Goal: Navigation & Orientation: Find specific page/section

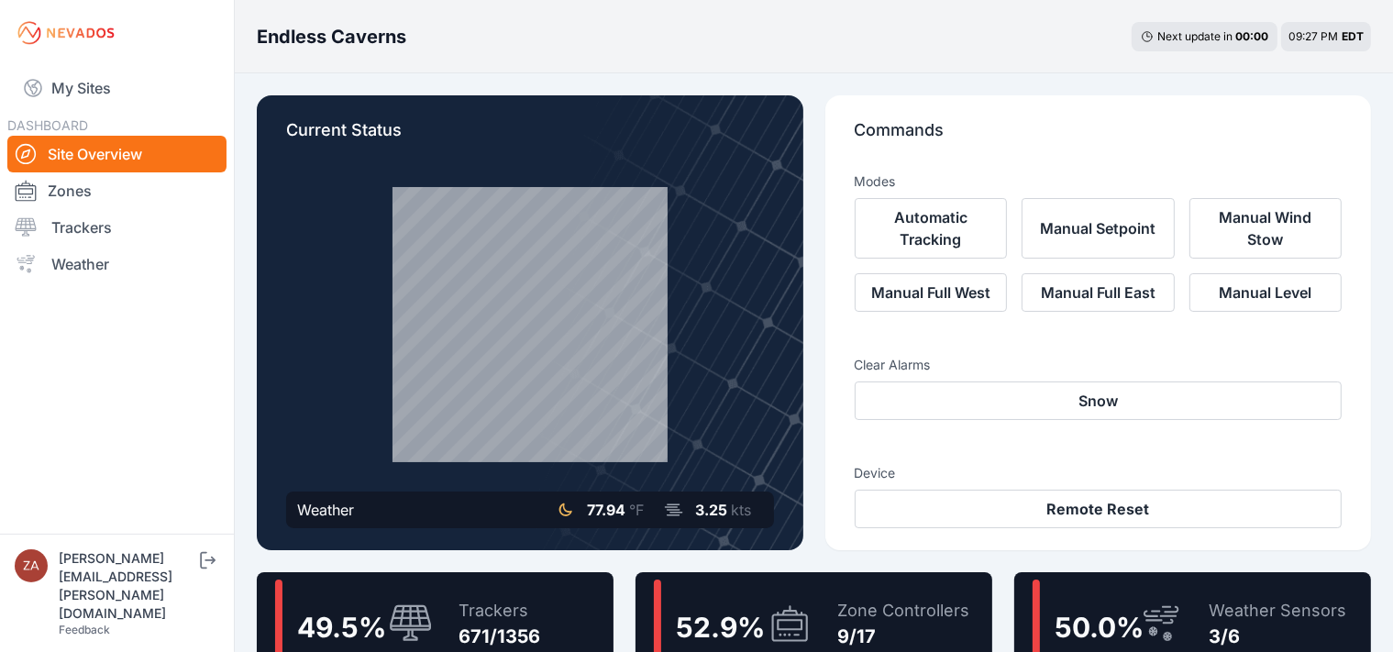
click at [119, 90] on link "My Sites" at bounding box center [116, 88] width 219 height 44
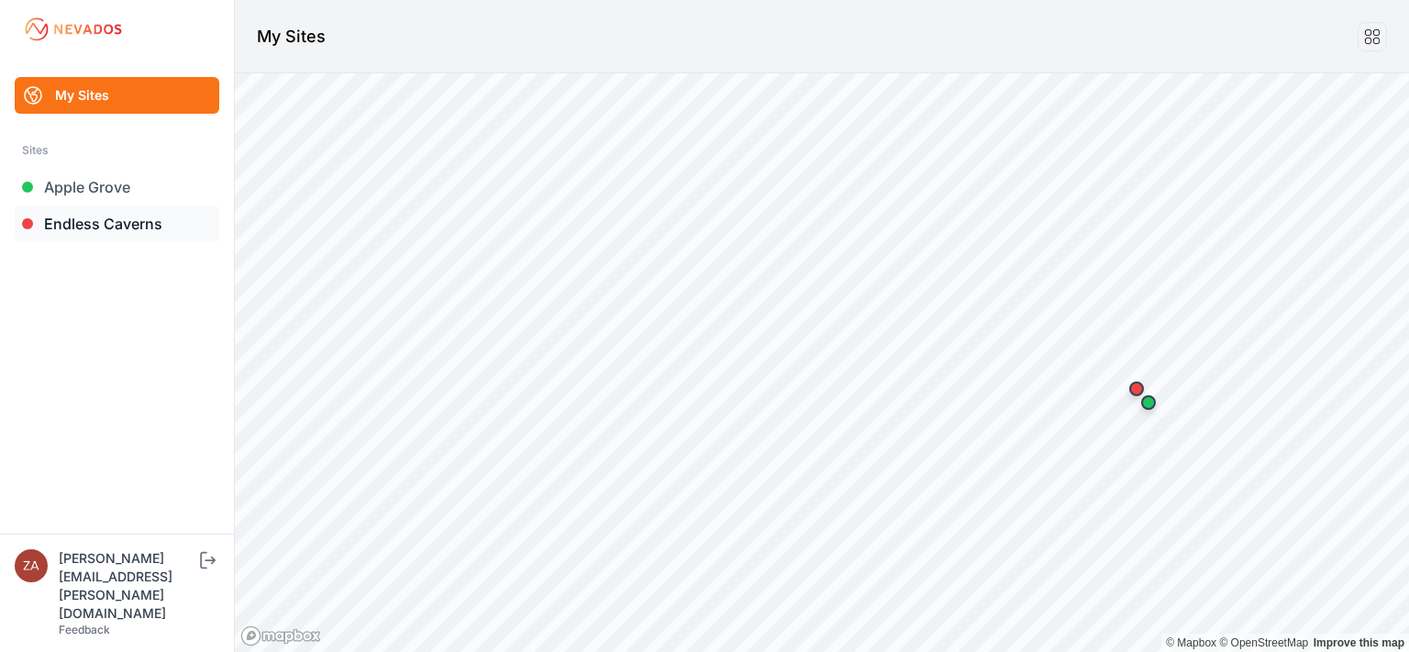
click at [105, 219] on link "Endless Caverns" at bounding box center [117, 223] width 205 height 37
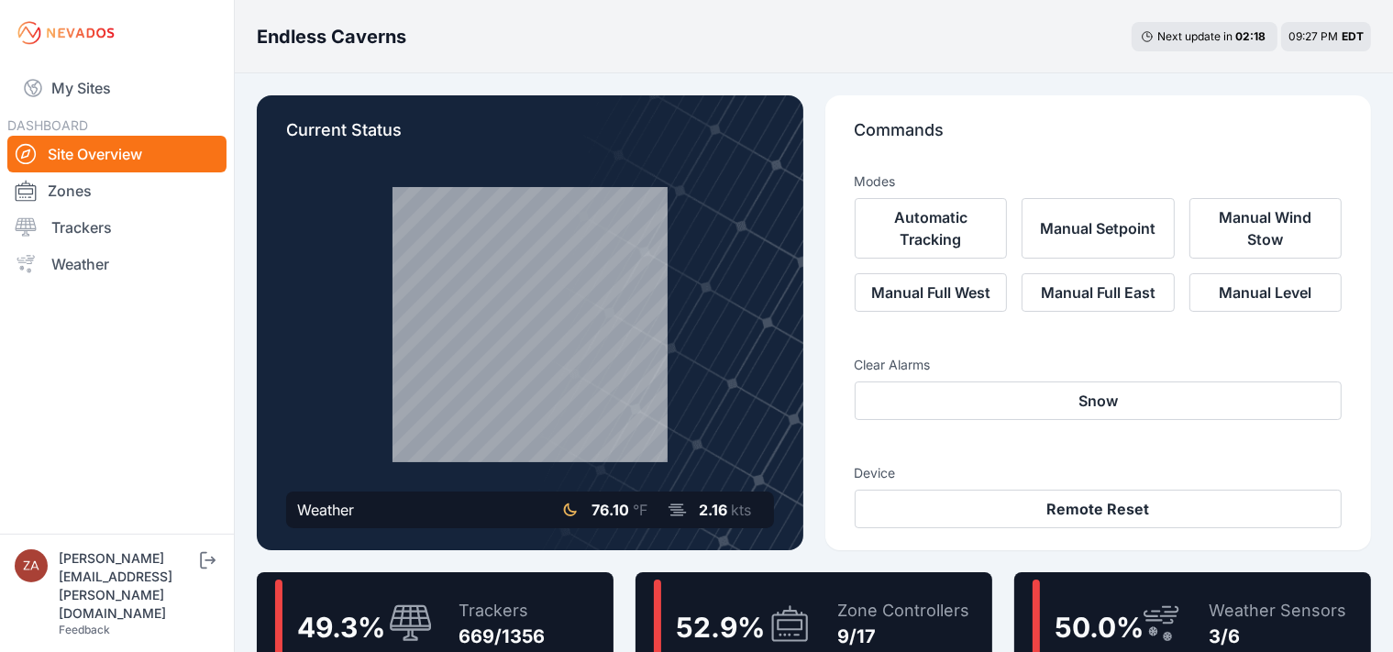
click at [156, 477] on nav "My Sites DASHBOARD Site Overview Zones Trackers Weather" at bounding box center [117, 292] width 234 height 453
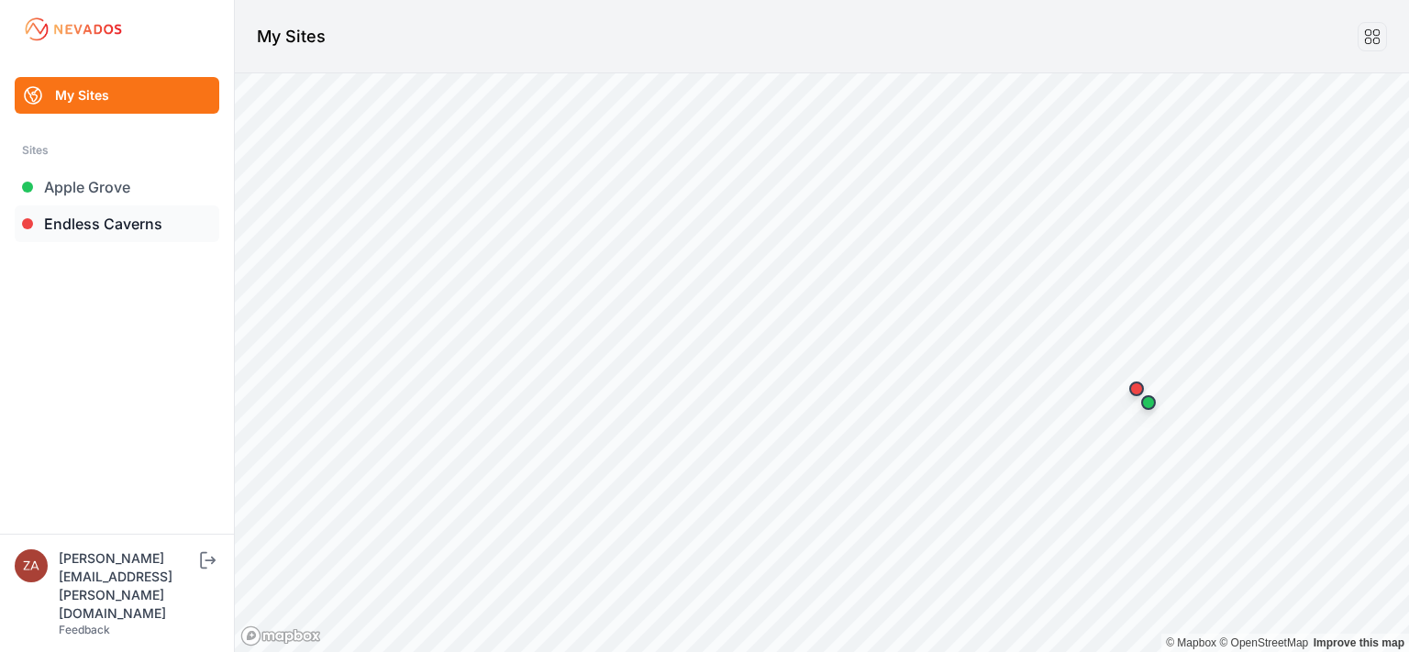
click at [130, 225] on link "Endless Caverns" at bounding box center [117, 223] width 205 height 37
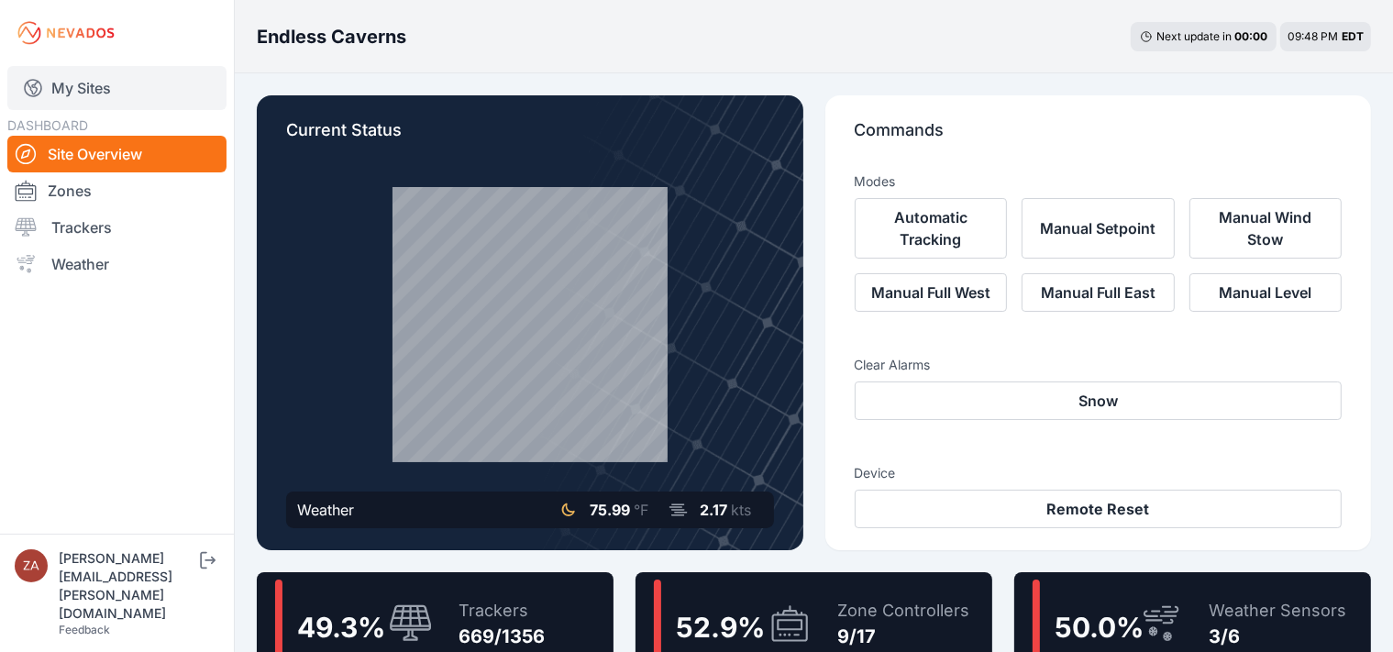
click at [116, 90] on link "My Sites" at bounding box center [116, 88] width 219 height 44
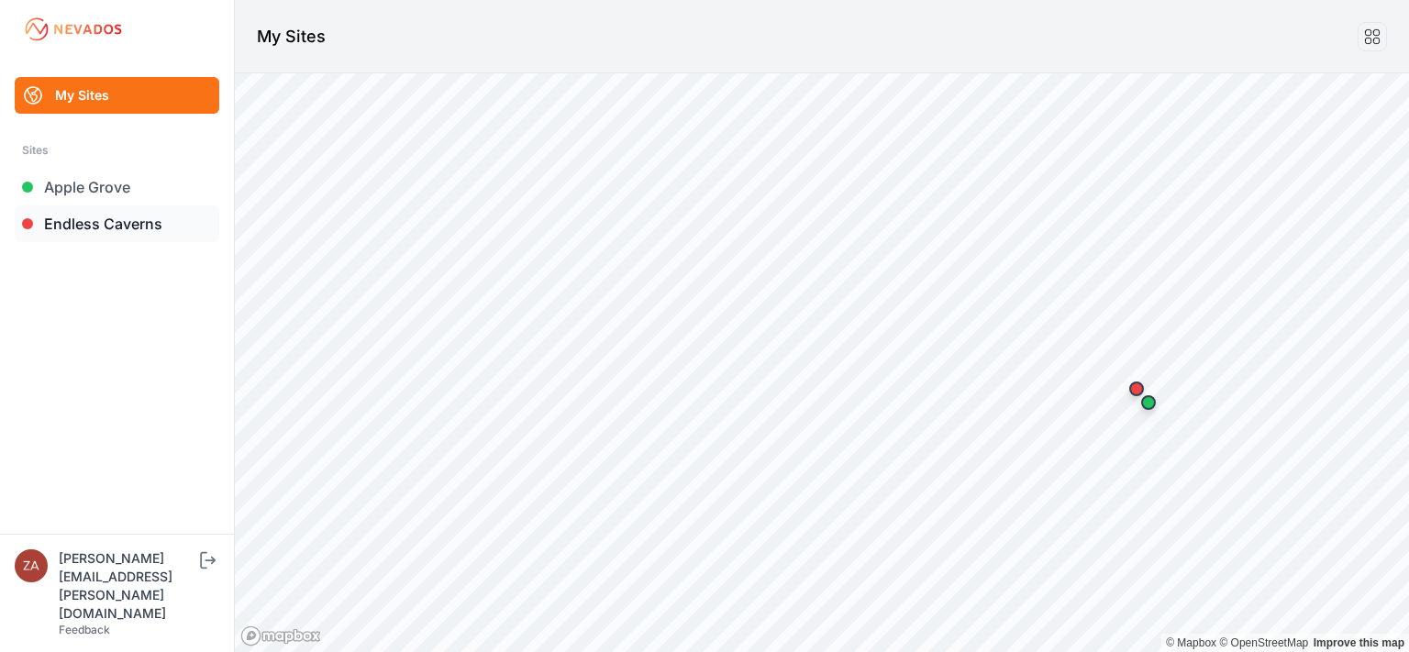
click at [75, 228] on link "Endless Caverns" at bounding box center [117, 223] width 205 height 37
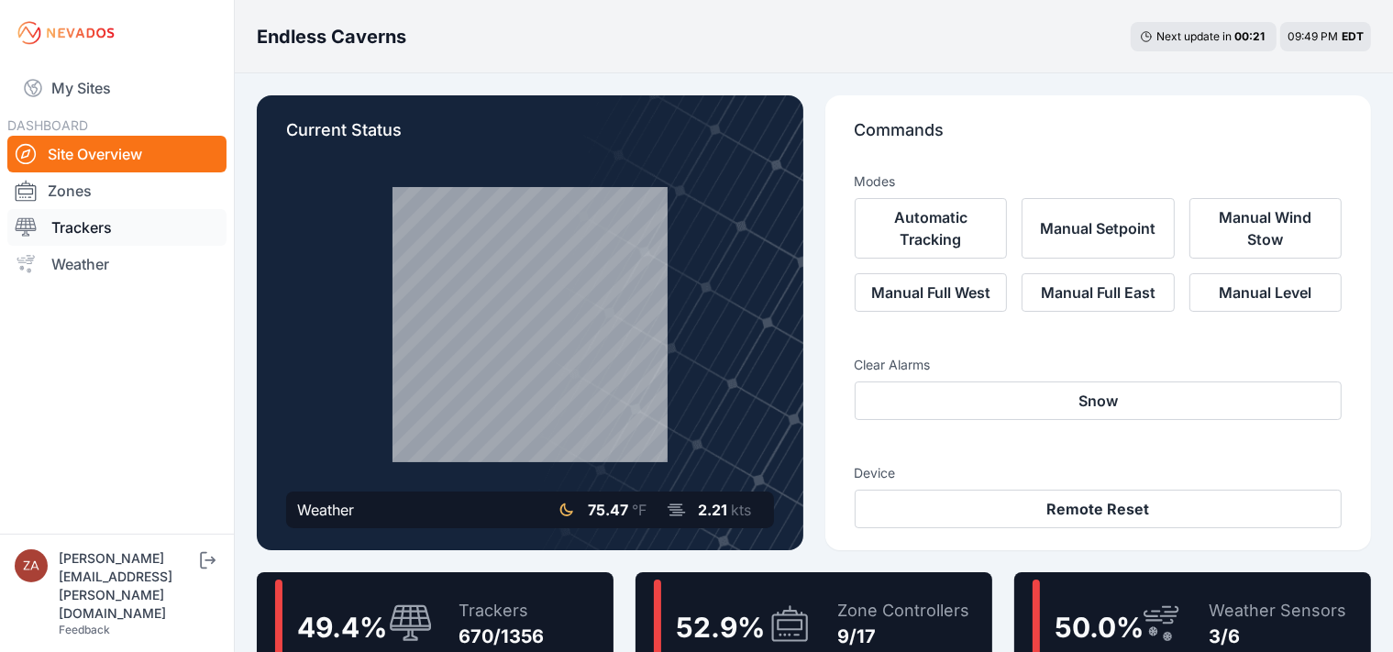
click at [92, 226] on link "Trackers" at bounding box center [116, 227] width 219 height 37
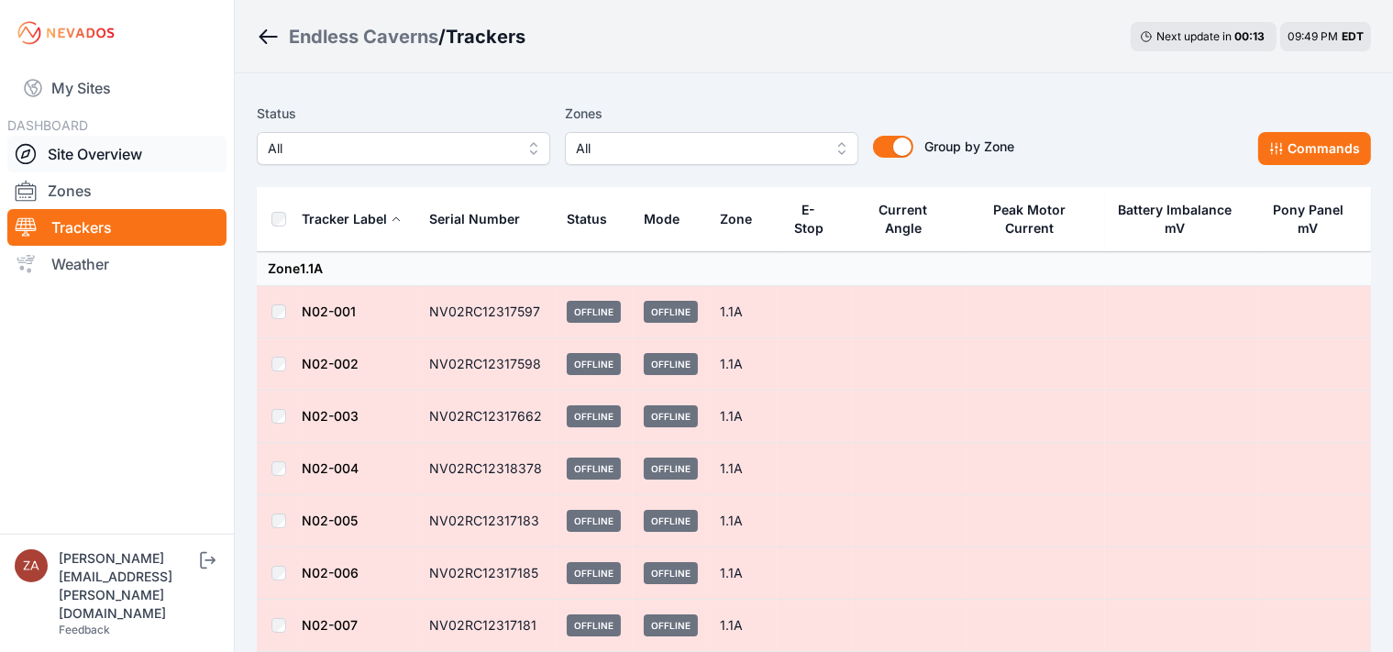
click at [75, 149] on link "Site Overview" at bounding box center [116, 154] width 219 height 37
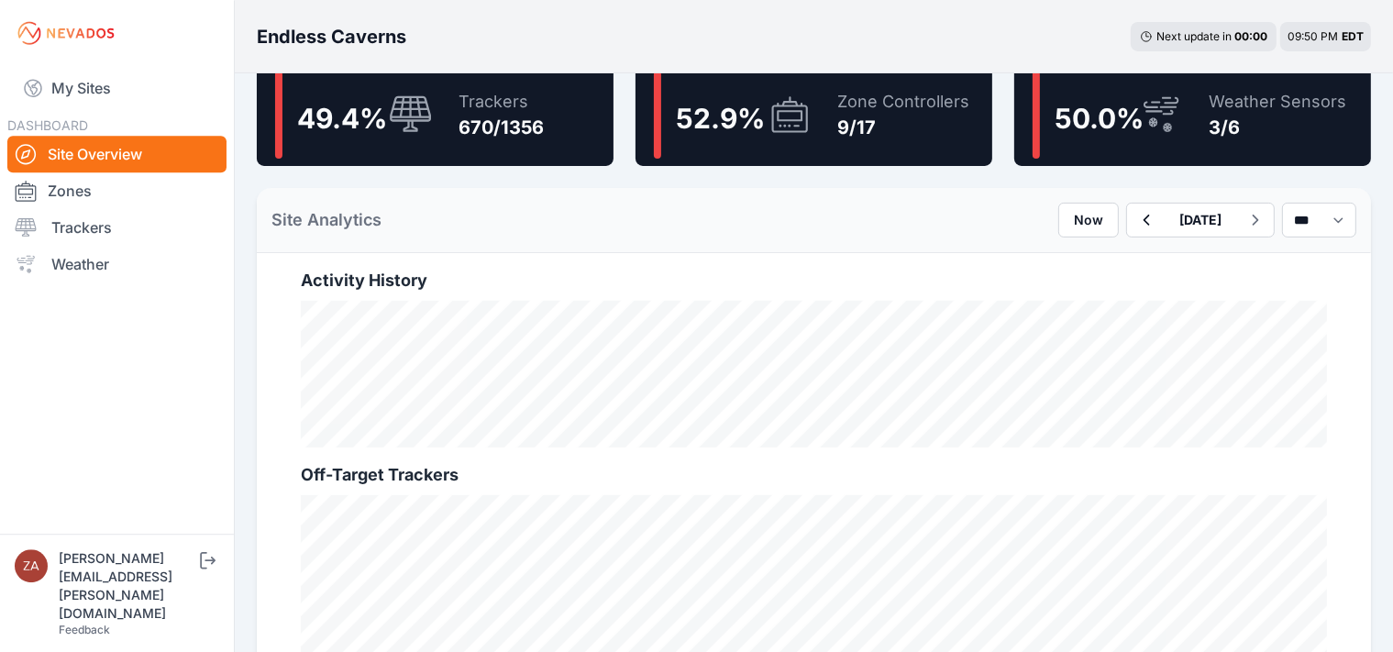
scroll to position [605, 0]
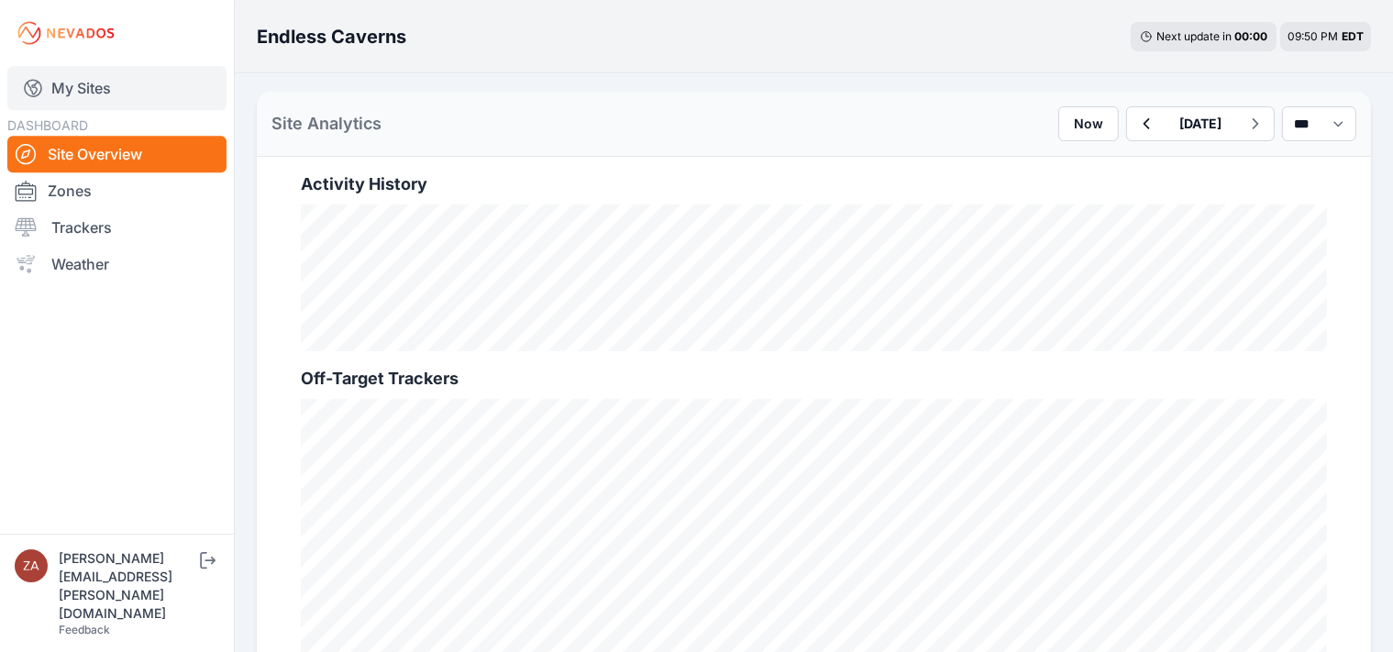
click at [79, 86] on link "My Sites" at bounding box center [116, 88] width 219 height 44
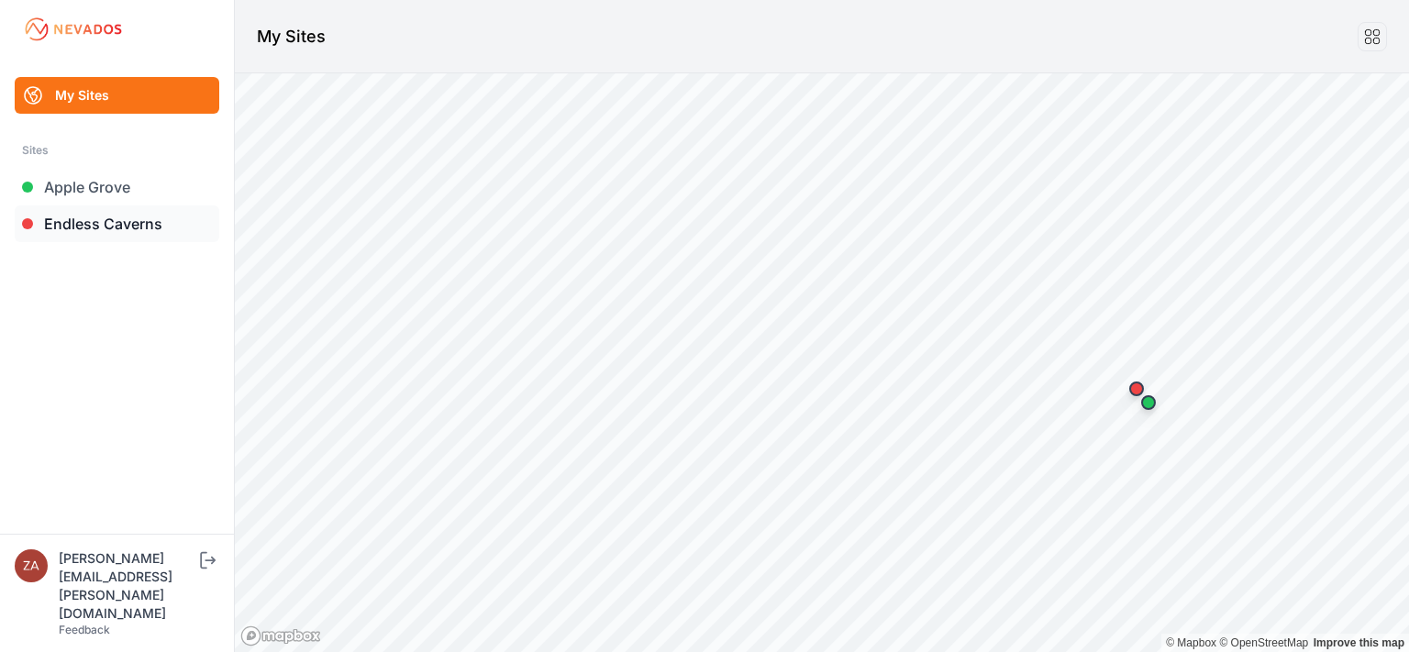
click at [83, 230] on link "Endless Caverns" at bounding box center [117, 223] width 205 height 37
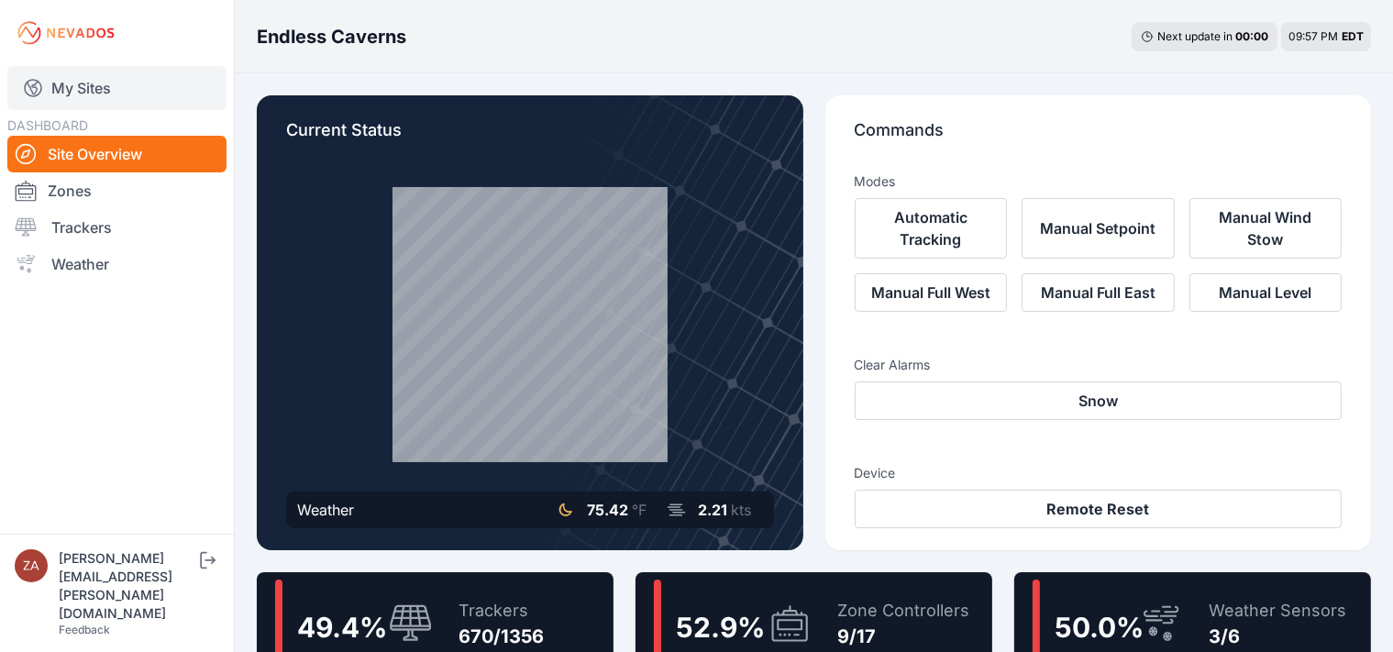
click at [87, 89] on link "My Sites" at bounding box center [116, 88] width 219 height 44
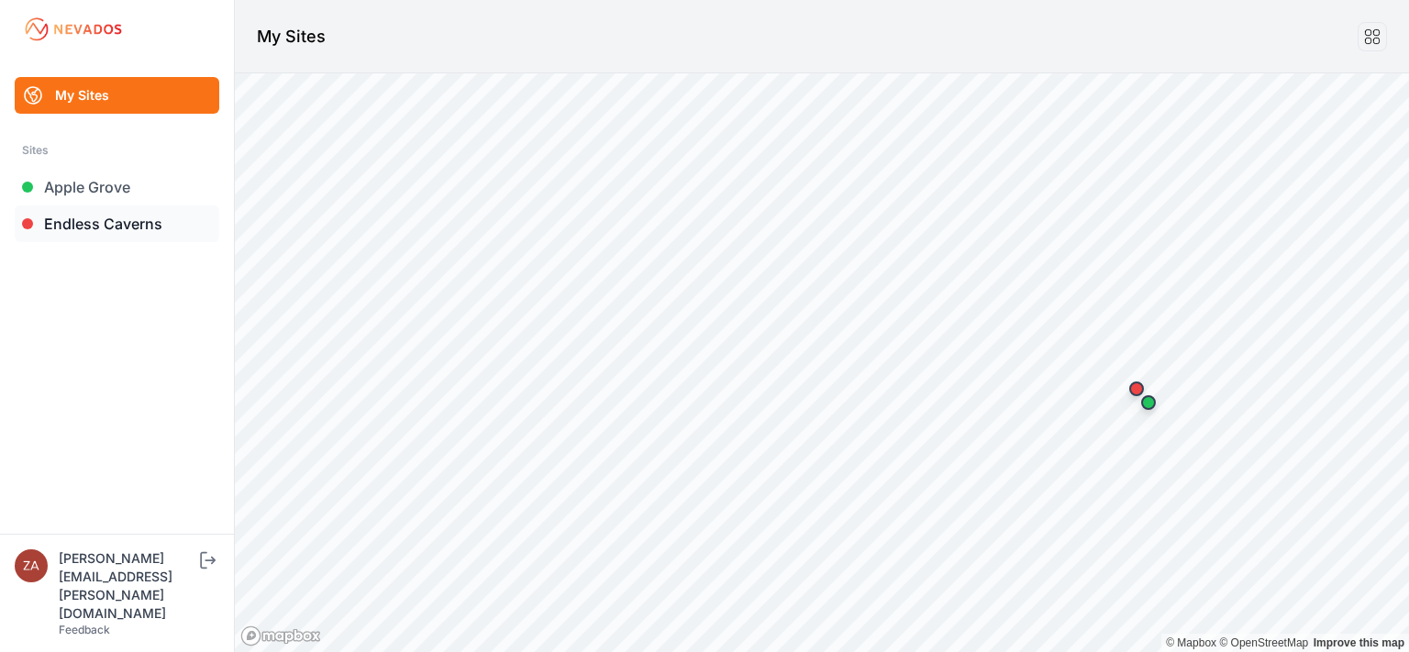
click at [115, 223] on link "Endless Caverns" at bounding box center [117, 223] width 205 height 37
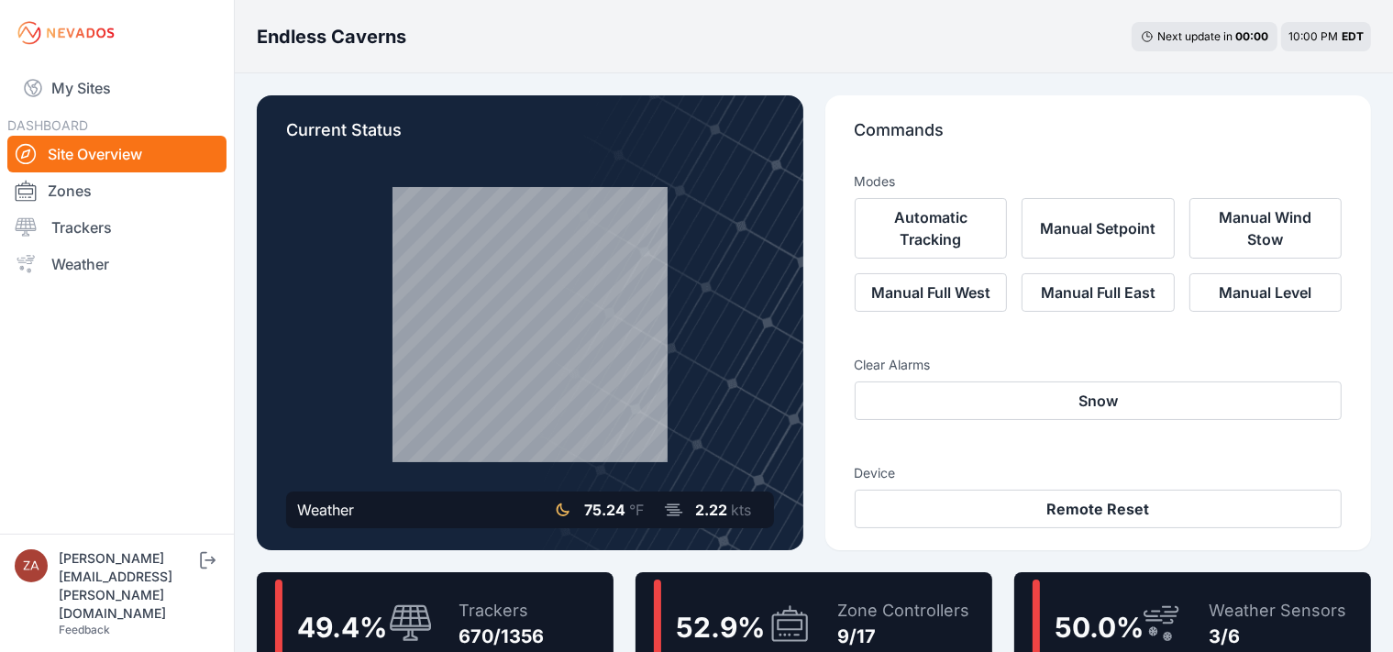
drag, startPoint x: 40, startPoint y: 416, endPoint x: 40, endPoint y: 401, distance: 15.6
click at [40, 401] on nav "My Sites DASHBOARD Site Overview Zones Trackers Weather" at bounding box center [117, 292] width 234 height 453
click at [57, 98] on link "My Sites" at bounding box center [116, 88] width 219 height 44
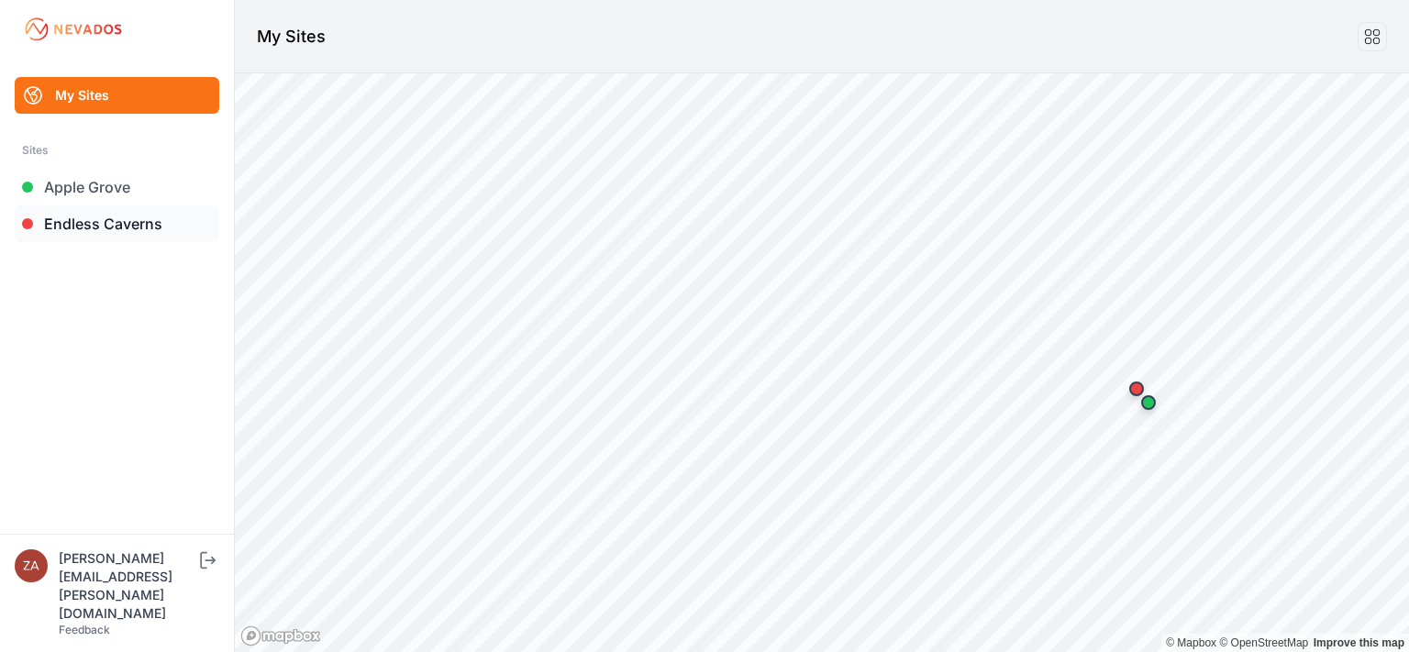
click at [88, 221] on link "Endless Caverns" at bounding box center [117, 223] width 205 height 37
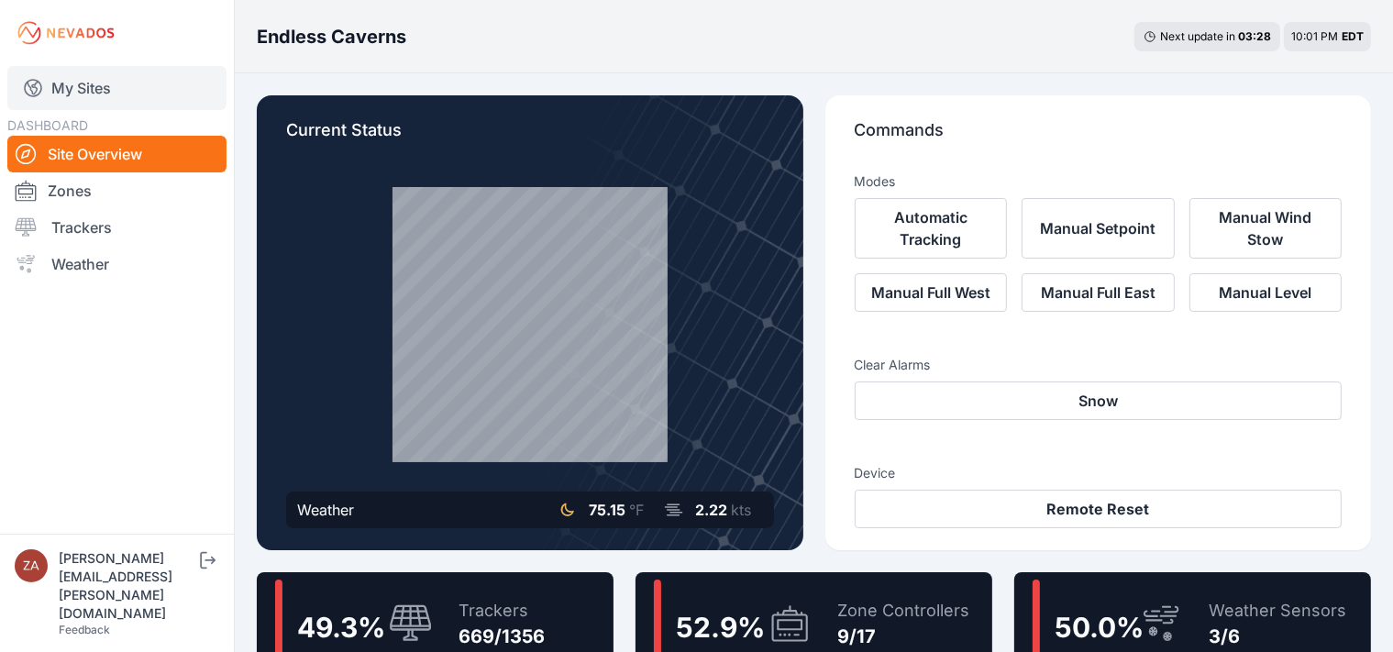
click at [64, 80] on link "My Sites" at bounding box center [116, 88] width 219 height 44
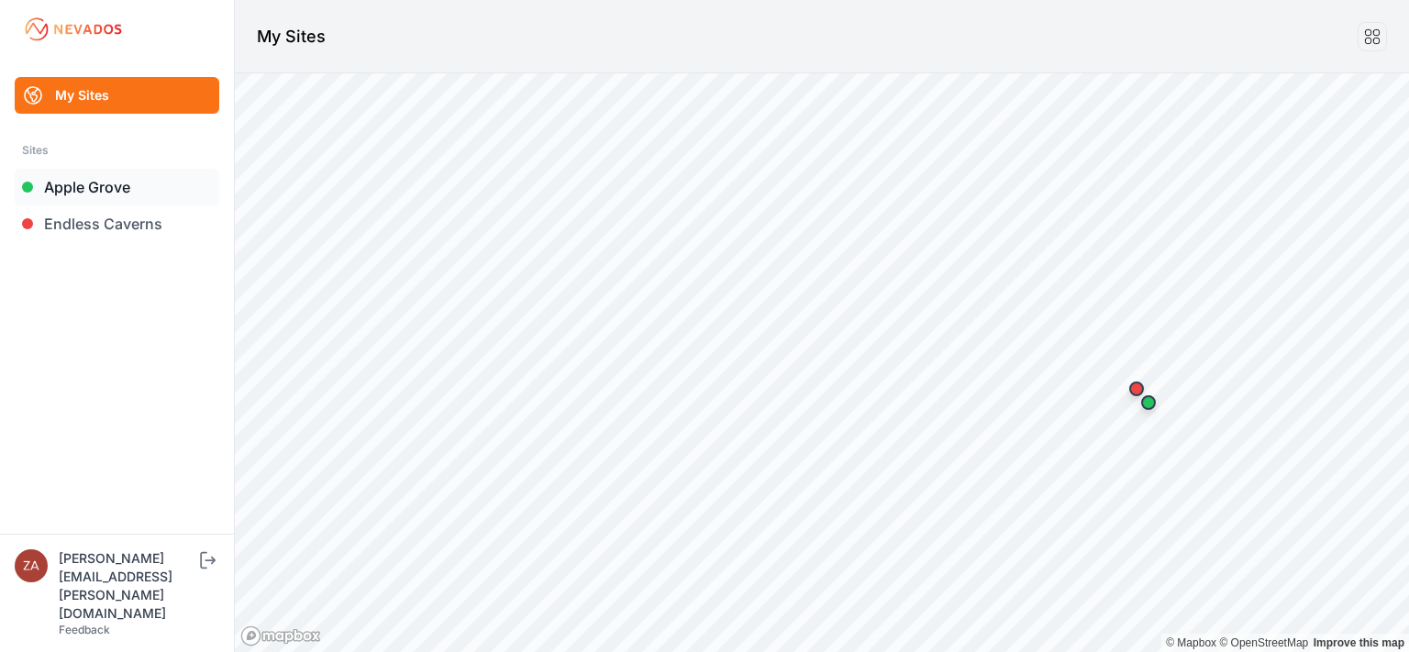
click at [105, 195] on link "Apple Grove" at bounding box center [117, 187] width 205 height 37
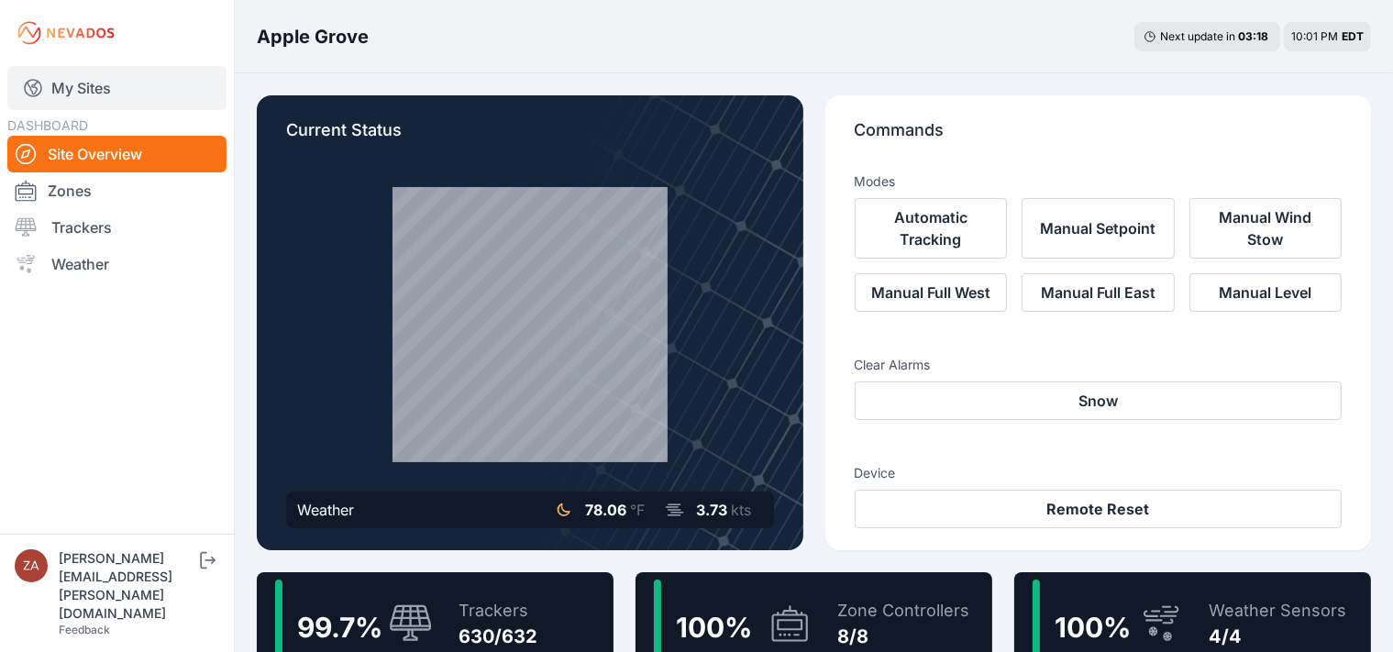
click at [112, 99] on link "My Sites" at bounding box center [116, 88] width 219 height 44
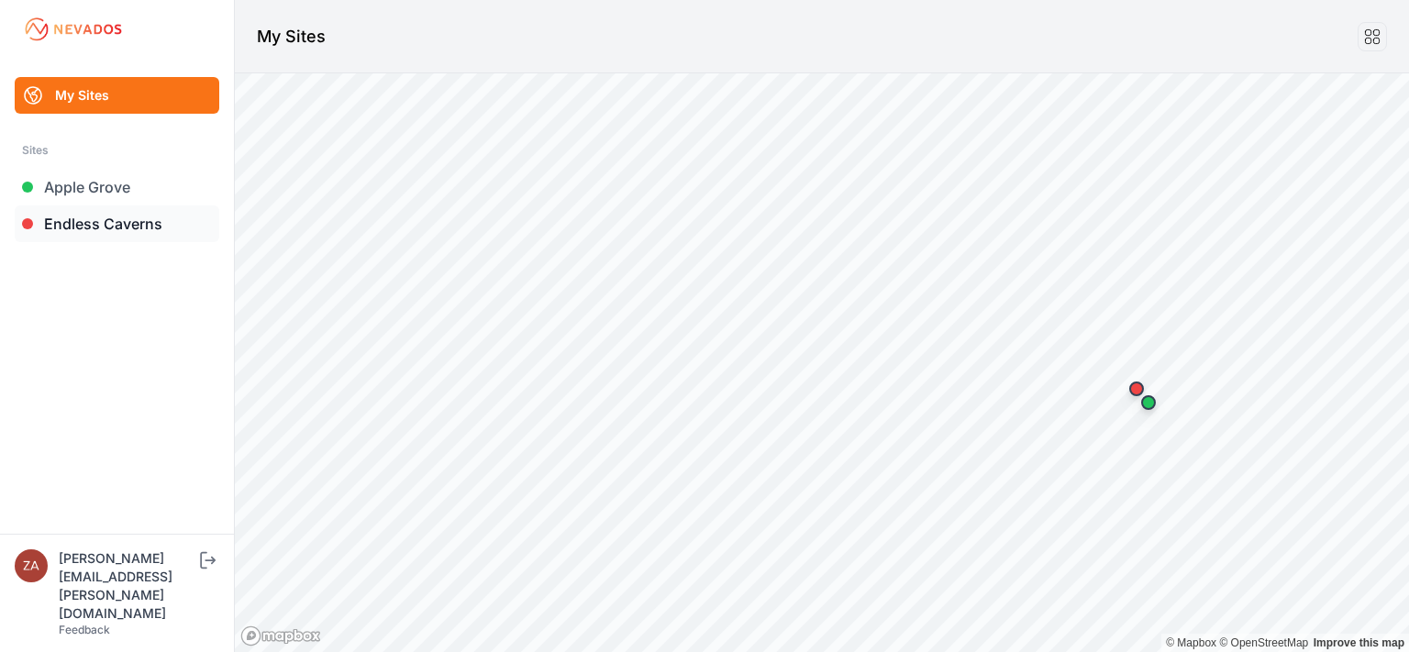
click at [93, 226] on link "Endless Caverns" at bounding box center [117, 223] width 205 height 37
click at [131, 216] on link "Endless Caverns" at bounding box center [117, 223] width 205 height 37
